Goal: Task Accomplishment & Management: Complete application form

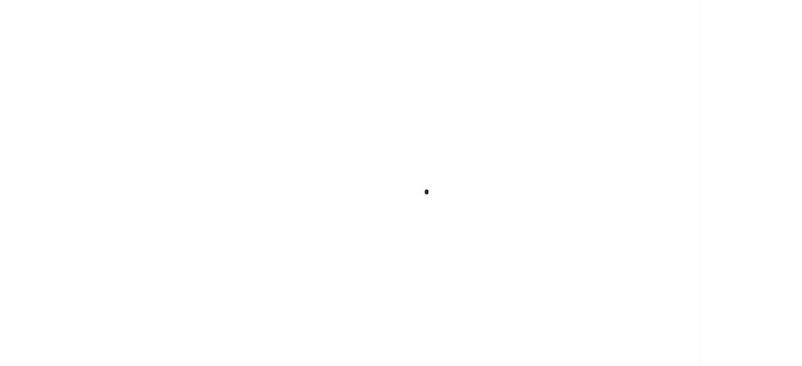
scroll to position [48, 0]
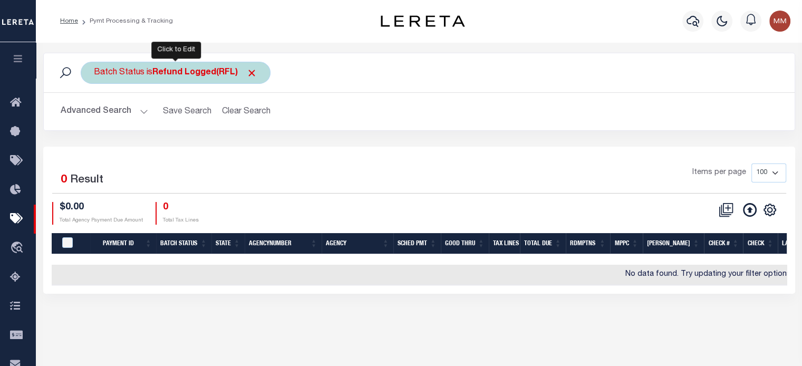
click at [146, 74] on div "Batch Status is Refund Logged(RFL)" at bounding box center [176, 73] width 190 height 22
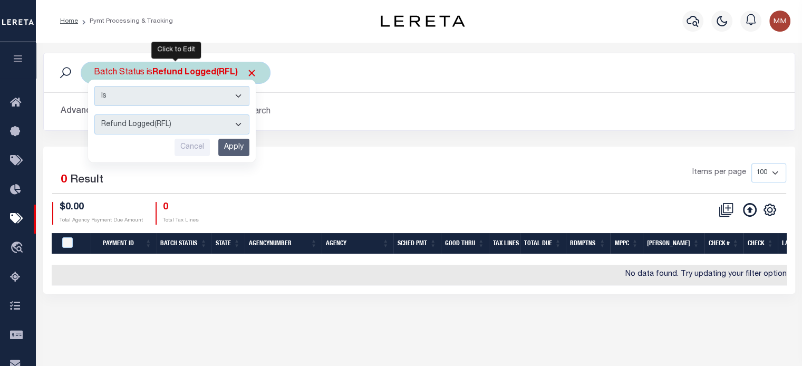
click at [141, 123] on select "Awaiting Funds (AWF) Cleared and Complete (CAC) New Check Needed (NCN) Payment …" at bounding box center [171, 124] width 155 height 20
select select "RFR"
click at [94, 114] on select "Awaiting Funds (AWF) Cleared and Complete (CAC) New Check Needed (NCN) Payment …" at bounding box center [171, 124] width 155 height 20
click at [236, 148] on input "Apply" at bounding box center [233, 147] width 31 height 17
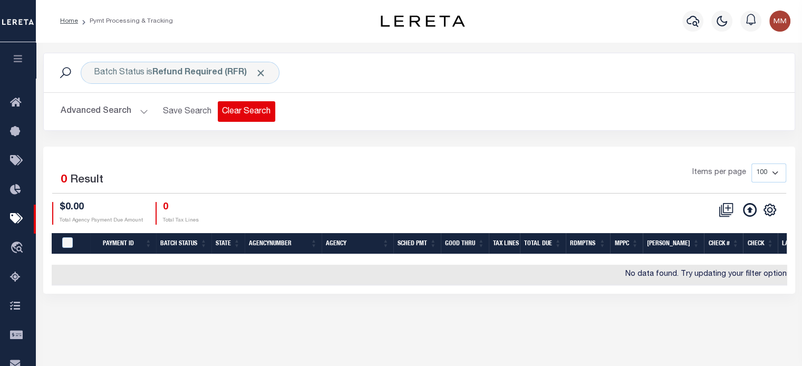
click at [245, 109] on button "Clear Search" at bounding box center [246, 111] width 57 height 21
click at [245, 110] on button "Clear Search" at bounding box center [246, 111] width 57 height 21
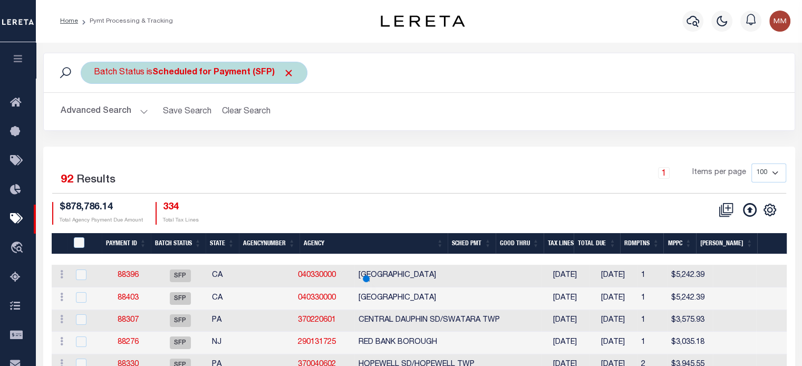
click at [202, 70] on b "Scheduled for Payment (SFP)" at bounding box center [223, 73] width 142 height 8
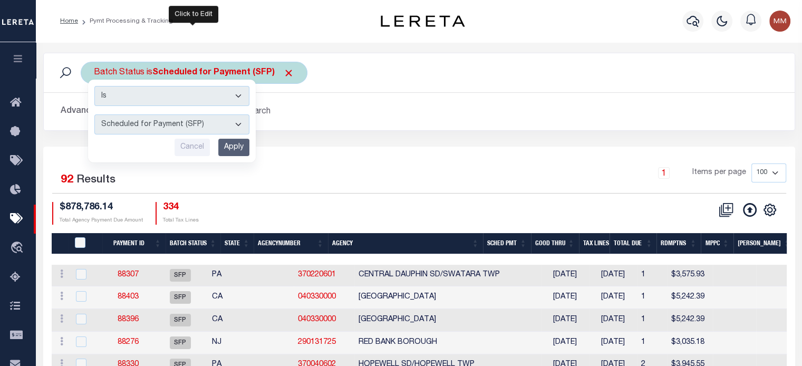
click at [178, 124] on select "Awaiting Funds (AWF) Cleared and Complete (CAC) New Check Needed (NCN) Payment …" at bounding box center [171, 124] width 155 height 20
select select "RFR"
click at [94, 114] on select "Awaiting Funds (AWF) Cleared and Complete (CAC) New Check Needed (NCN) Payment …" at bounding box center [171, 124] width 155 height 20
click at [230, 146] on input "Apply" at bounding box center [233, 147] width 31 height 17
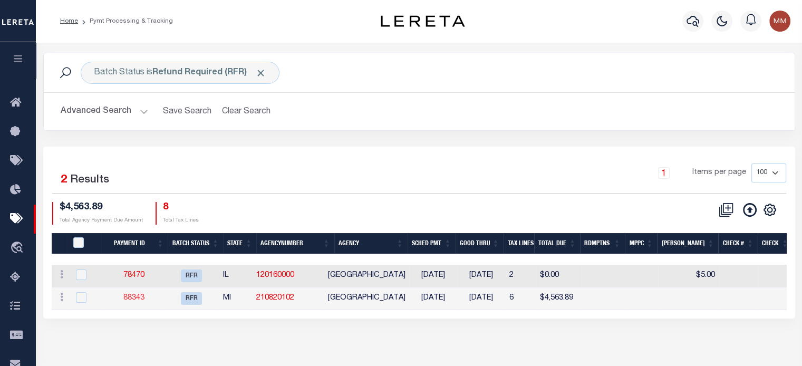
click at [135, 294] on link "88343" at bounding box center [133, 297] width 21 height 7
select select "RFR"
type input "[DATE]"
type input "$5,266.12"
select select
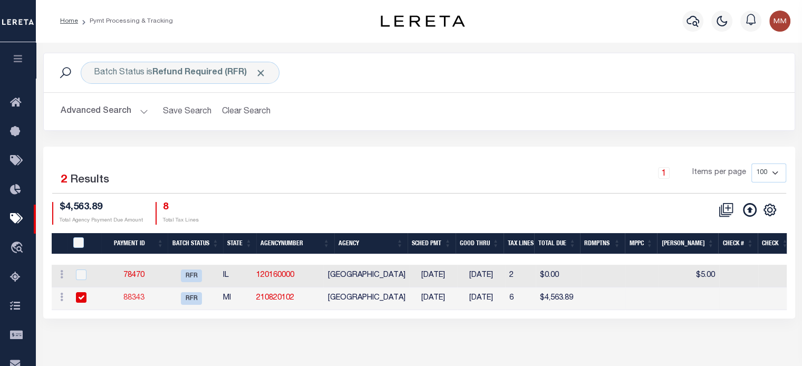
type input "N"
select select "37"
radio input "true"
